Goal: Contribute content

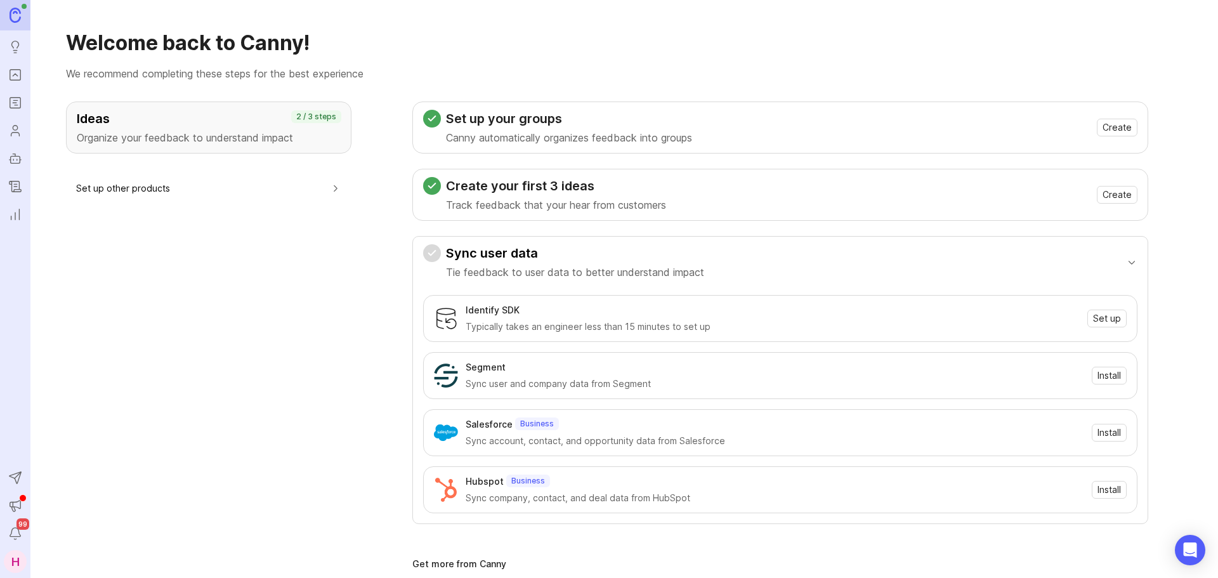
click at [11, 78] on icon "Portal" at bounding box center [15, 74] width 14 height 15
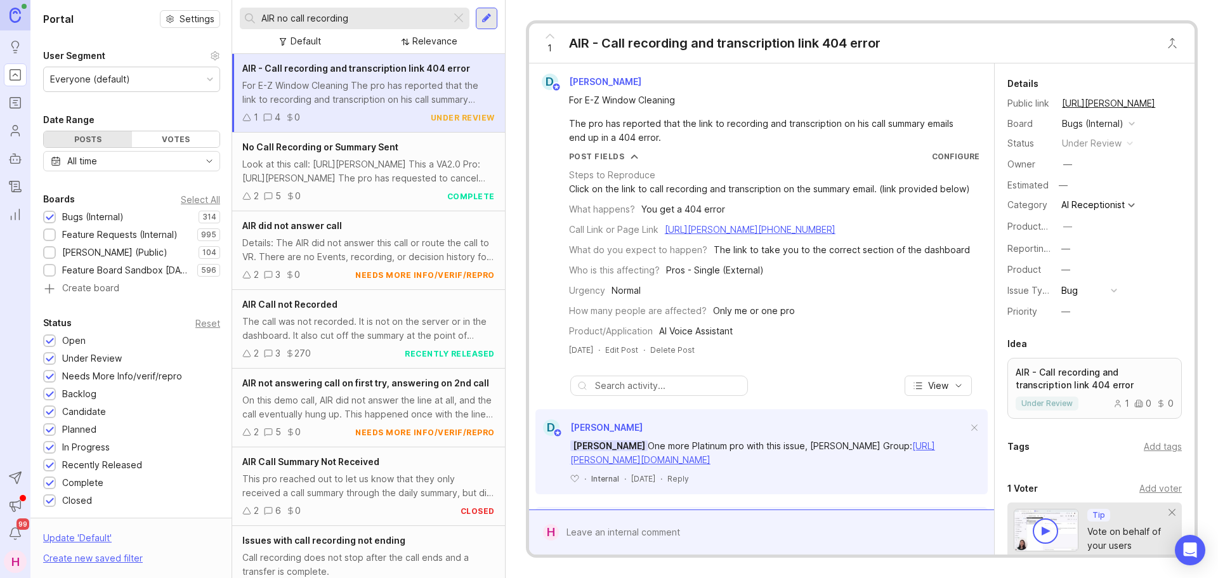
drag, startPoint x: 382, startPoint y: 15, endPoint x: 259, endPoint y: 27, distance: 123.6
click at [259, 27] on div "AIR no call recording" at bounding box center [345, 19] width 211 height 22
click at [95, 230] on div "Feature Requests (Internal)" at bounding box center [119, 235] width 115 height 14
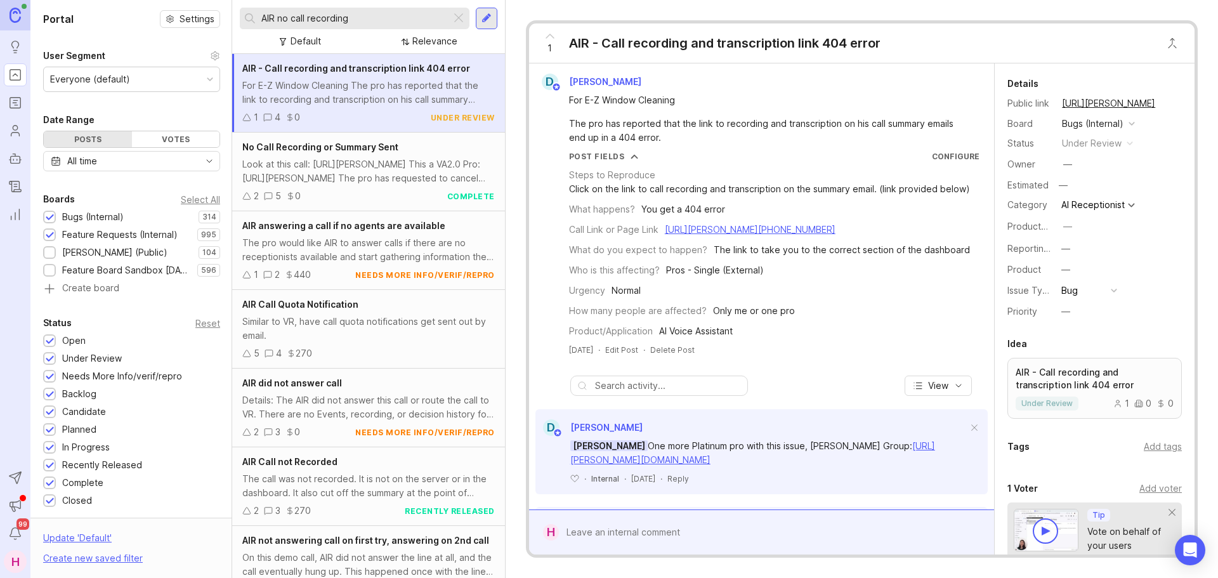
click at [95, 220] on div "Bugs (Internal)" at bounding box center [93, 217] width 62 height 14
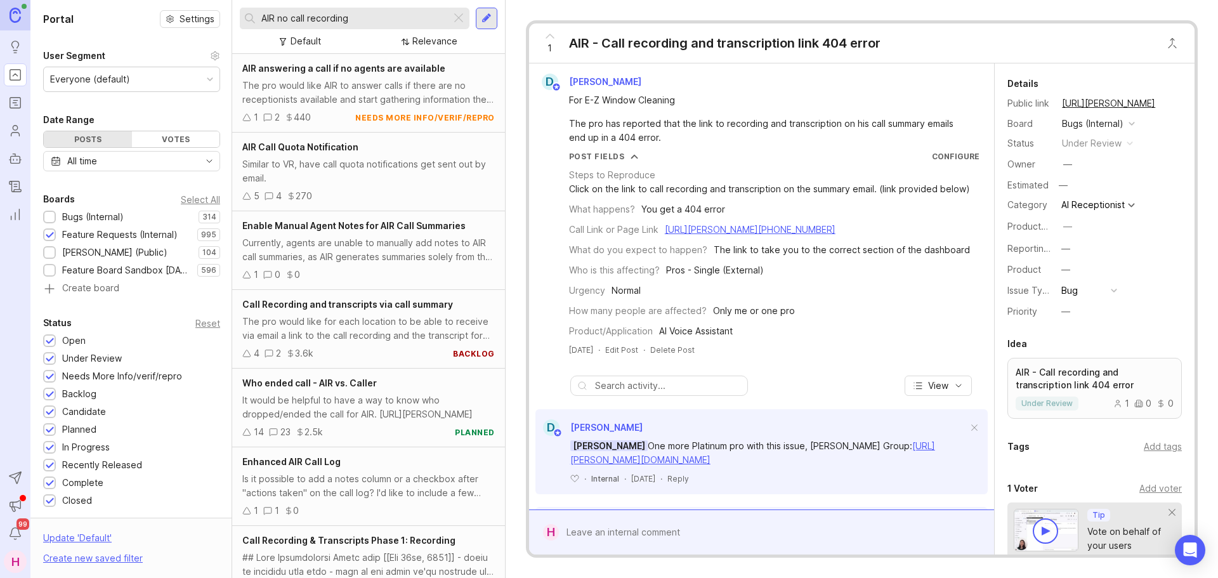
drag, startPoint x: 358, startPoint y: 25, endPoint x: 263, endPoint y: 23, distance: 95.2
click at [263, 23] on div "AIR no call recording" at bounding box center [345, 19] width 211 height 22
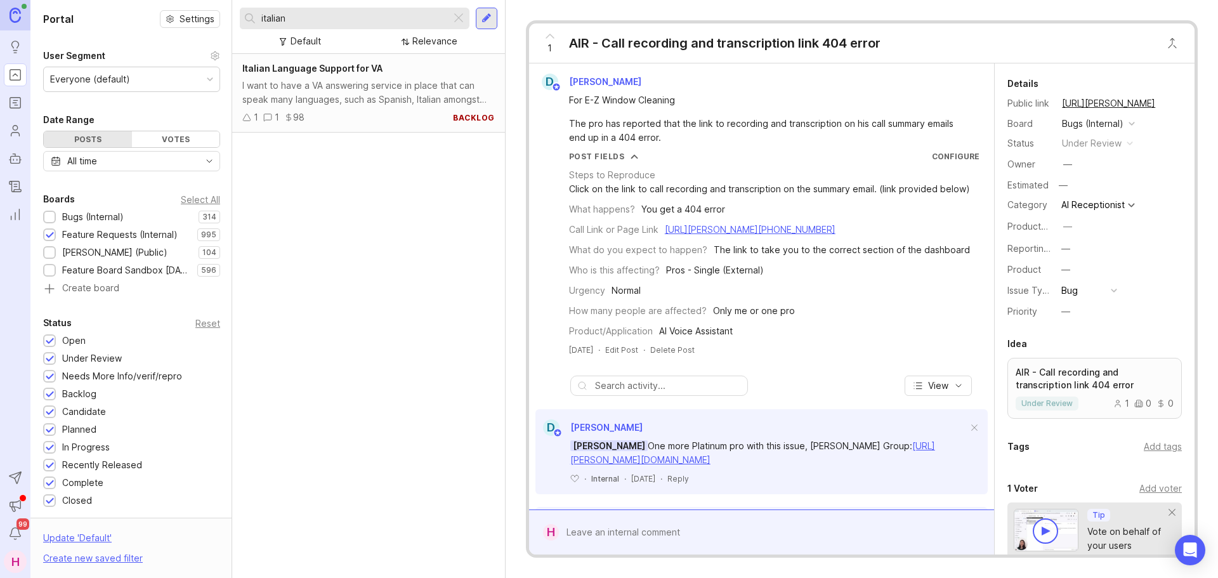
type input "italian"
click at [385, 98] on div "I want to have a VA answering service in place that can speak many languages, s…" at bounding box center [368, 93] width 252 height 28
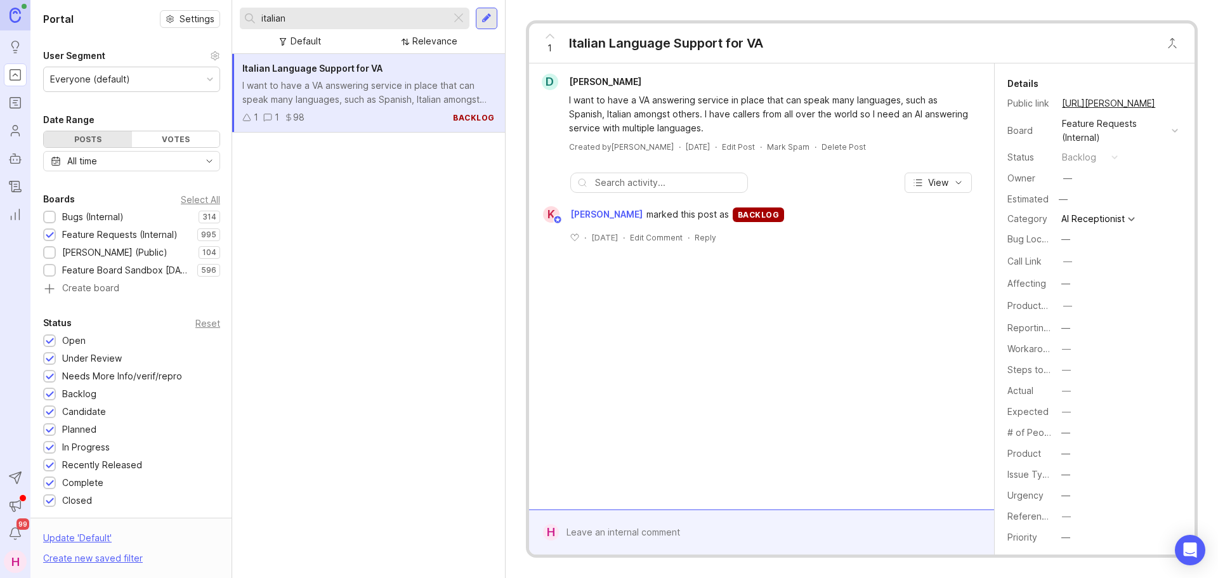
click at [653, 529] on div at bounding box center [771, 532] width 424 height 24
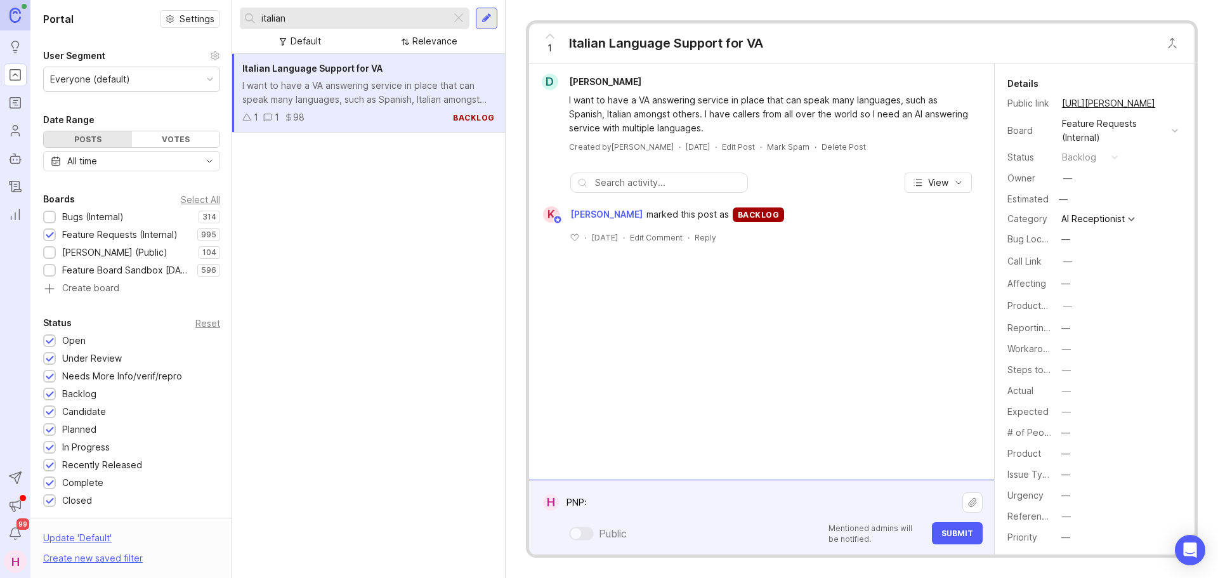
paste textarea "[PERSON_NAME]"
paste textarea "[URL][PERSON_NAME][DOMAIN_NAME]"
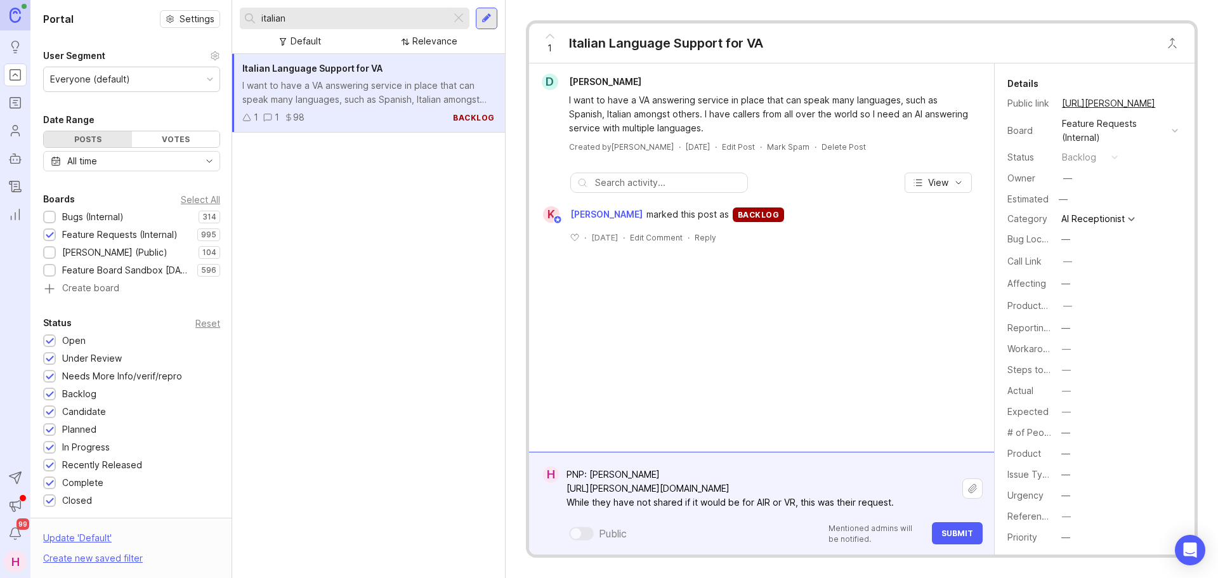
drag, startPoint x: 897, startPoint y: 502, endPoint x: 805, endPoint y: 509, distance: 92.2
click at [805, 509] on textarea "PNP: [PERSON_NAME] [URL][PERSON_NAME][DOMAIN_NAME] While they have not shared i…" at bounding box center [760, 488] width 403 height 52
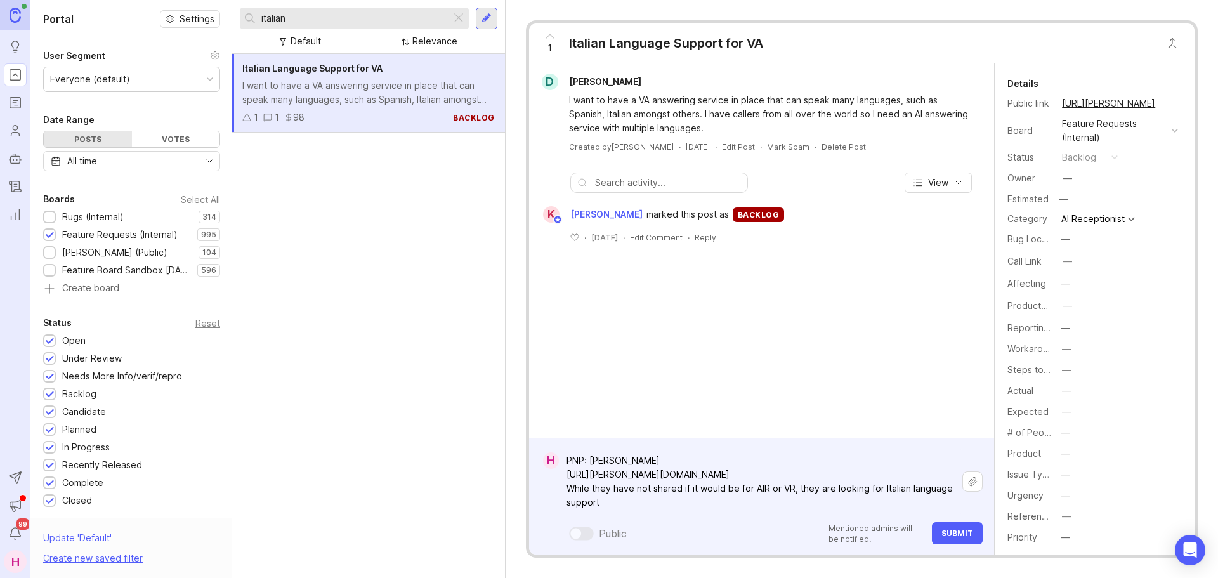
type textarea "PNP: [PERSON_NAME] [URL][PERSON_NAME][DOMAIN_NAME] While they have not shared i…"
click at [958, 530] on span "Submit" at bounding box center [957, 533] width 32 height 10
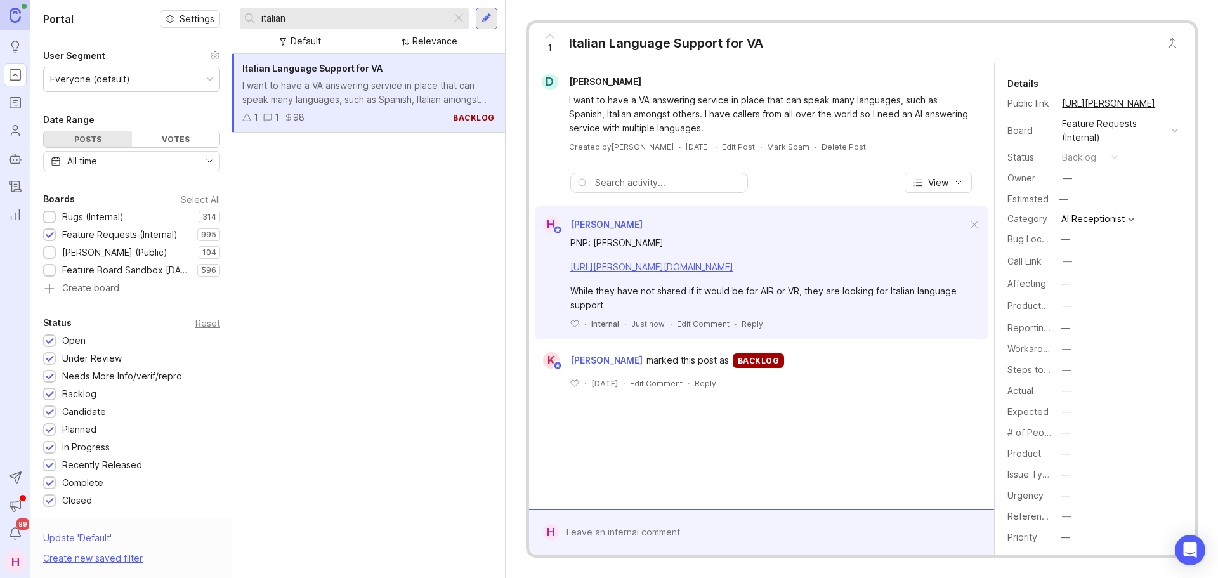
click at [546, 30] on icon at bounding box center [549, 36] width 15 height 15
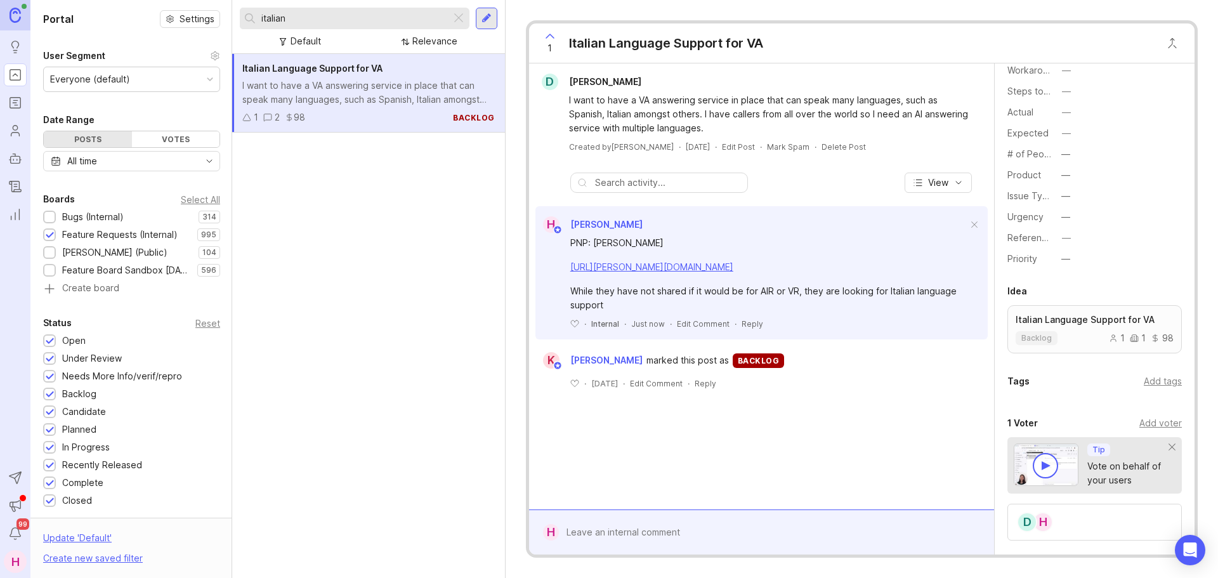
scroll to position [435, 0]
